Goal: Task Accomplishment & Management: Use online tool/utility

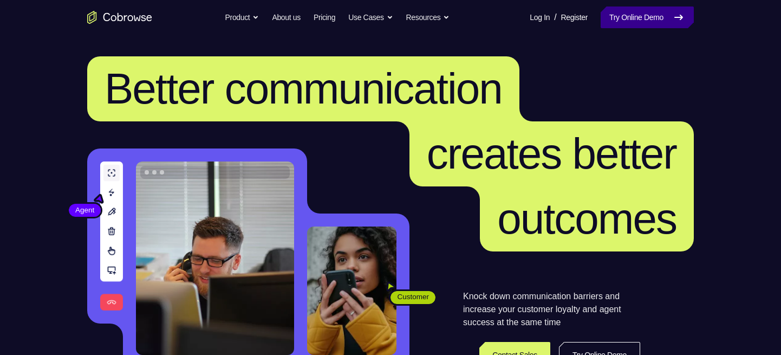
click at [635, 11] on link "Try Online Demo" at bounding box center [646, 17] width 93 height 22
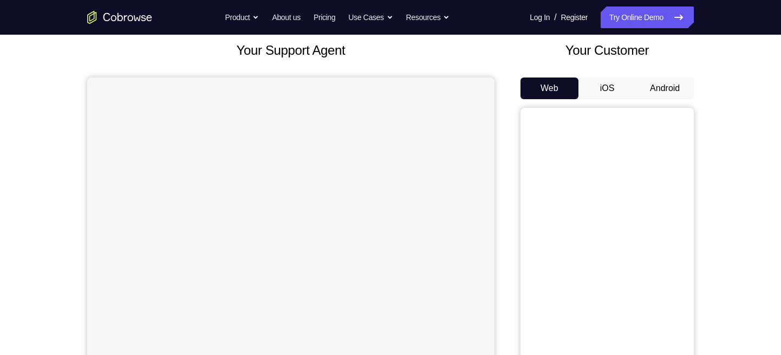
scroll to position [65, 0]
click at [659, 89] on button "Android" at bounding box center [665, 87] width 58 height 22
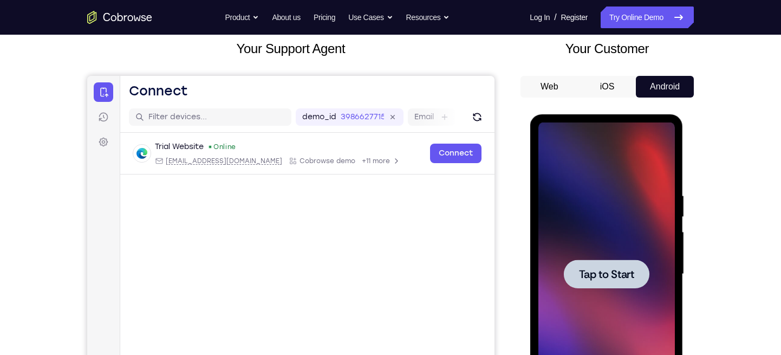
scroll to position [0, 0]
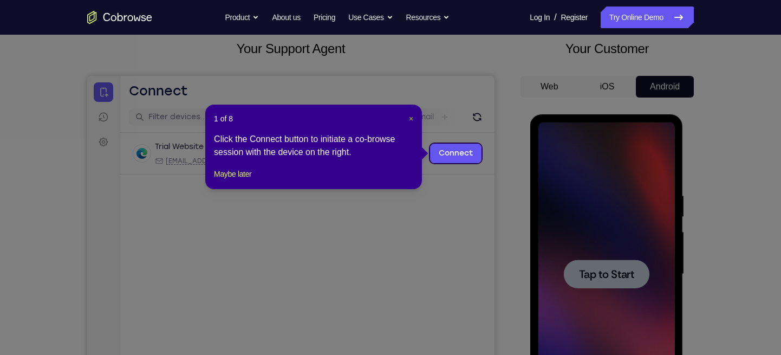
click at [411, 118] on span "×" at bounding box center [411, 118] width 4 height 9
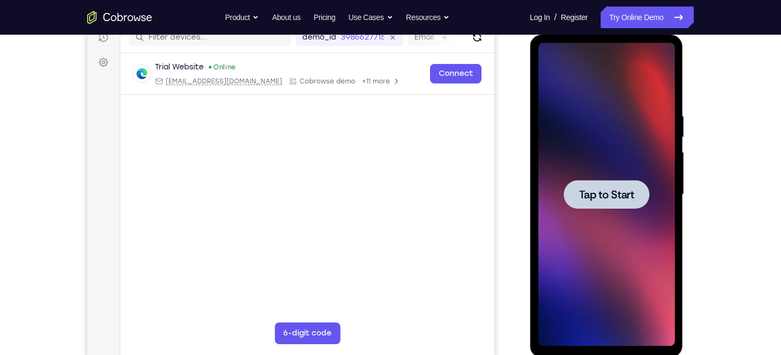
scroll to position [146, 0]
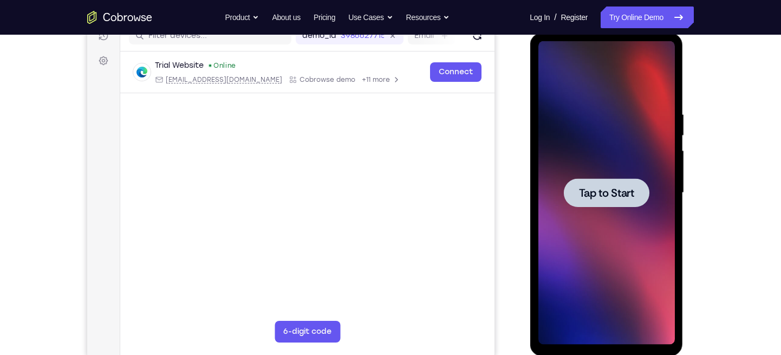
click at [595, 160] on div at bounding box center [606, 192] width 136 height 303
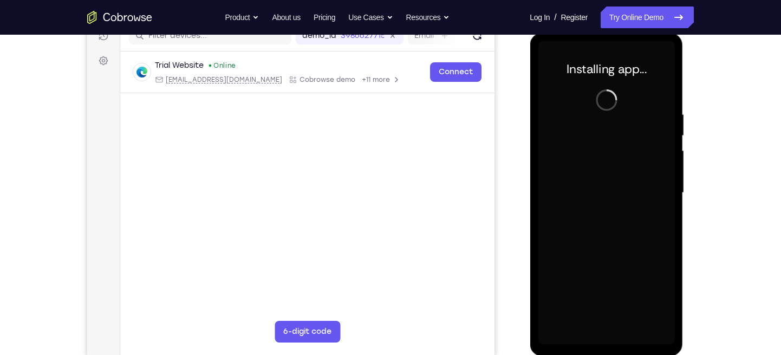
scroll to position [148, 0]
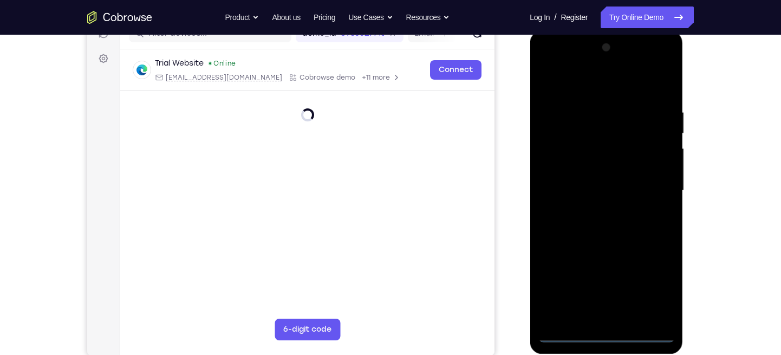
click at [605, 334] on div at bounding box center [606, 190] width 136 height 303
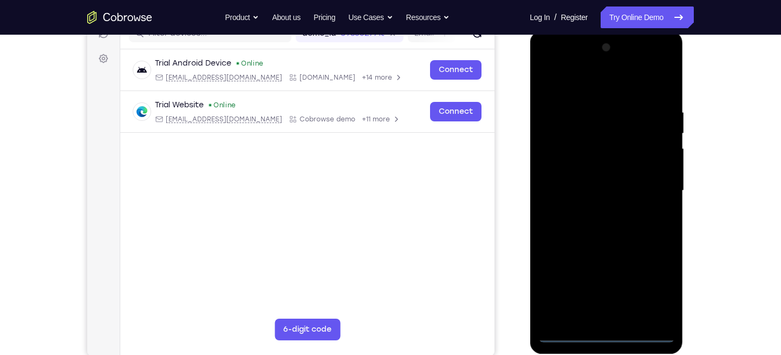
click at [648, 285] on div at bounding box center [606, 190] width 136 height 303
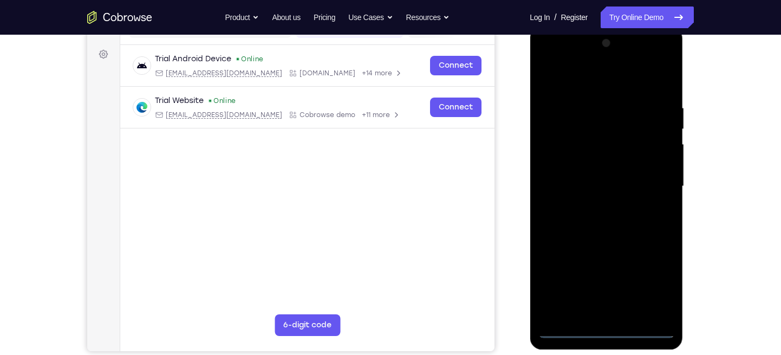
scroll to position [152, 0]
click at [601, 79] on div at bounding box center [606, 186] width 136 height 303
click at [561, 151] on div at bounding box center [606, 186] width 136 height 303
click at [603, 193] on div at bounding box center [606, 186] width 136 height 303
click at [582, 177] on div at bounding box center [606, 186] width 136 height 303
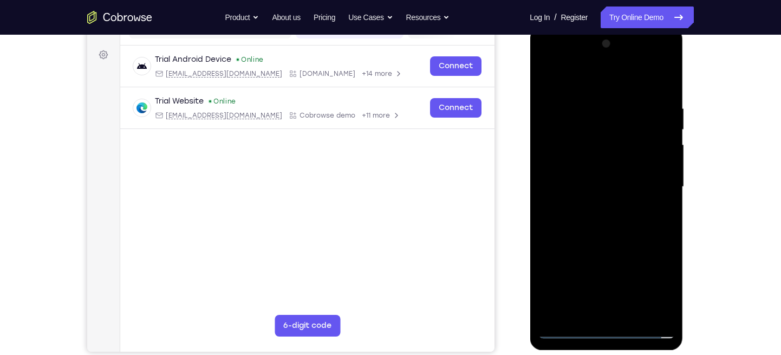
click at [585, 200] on div at bounding box center [606, 186] width 136 height 303
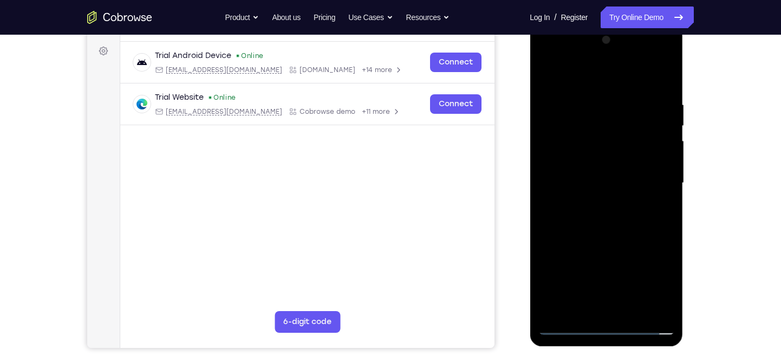
scroll to position [158, 0]
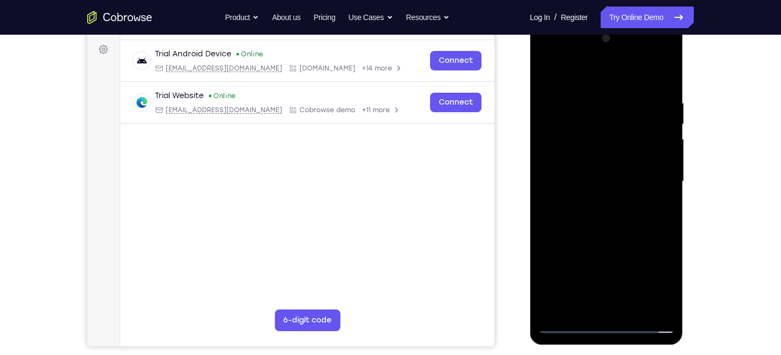
drag, startPoint x: 623, startPoint y: 257, endPoint x: 618, endPoint y: 193, distance: 63.5
click at [618, 193] on div at bounding box center [606, 181] width 136 height 303
click at [611, 301] on div at bounding box center [606, 181] width 136 height 303
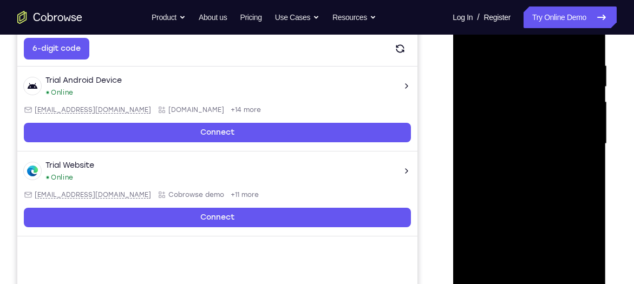
scroll to position [196, 0]
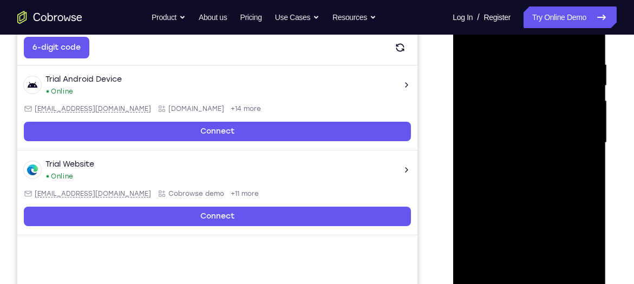
click at [566, 46] on div at bounding box center [529, 142] width 136 height 303
click at [472, 37] on div at bounding box center [529, 142] width 136 height 303
drag, startPoint x: 535, startPoint y: 179, endPoint x: 526, endPoint y: 75, distance: 104.4
click at [526, 75] on div at bounding box center [529, 142] width 136 height 303
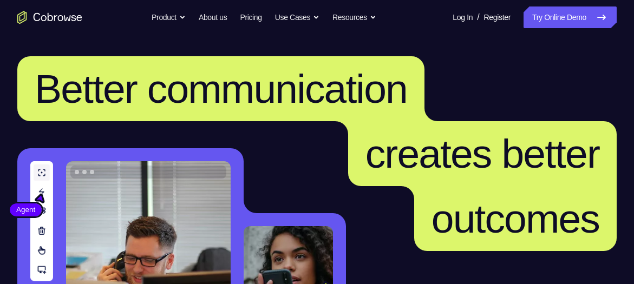
scroll to position [10, 0]
